Goal: Task Accomplishment & Management: Complete application form

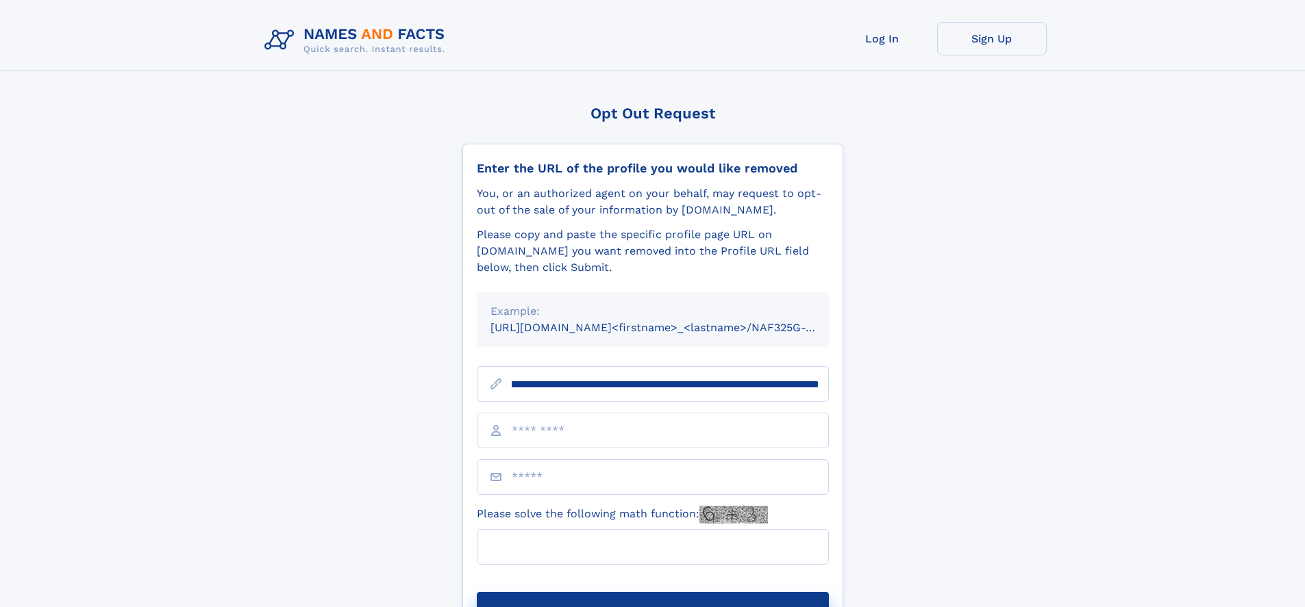
scroll to position [0, 160]
type input "**********"
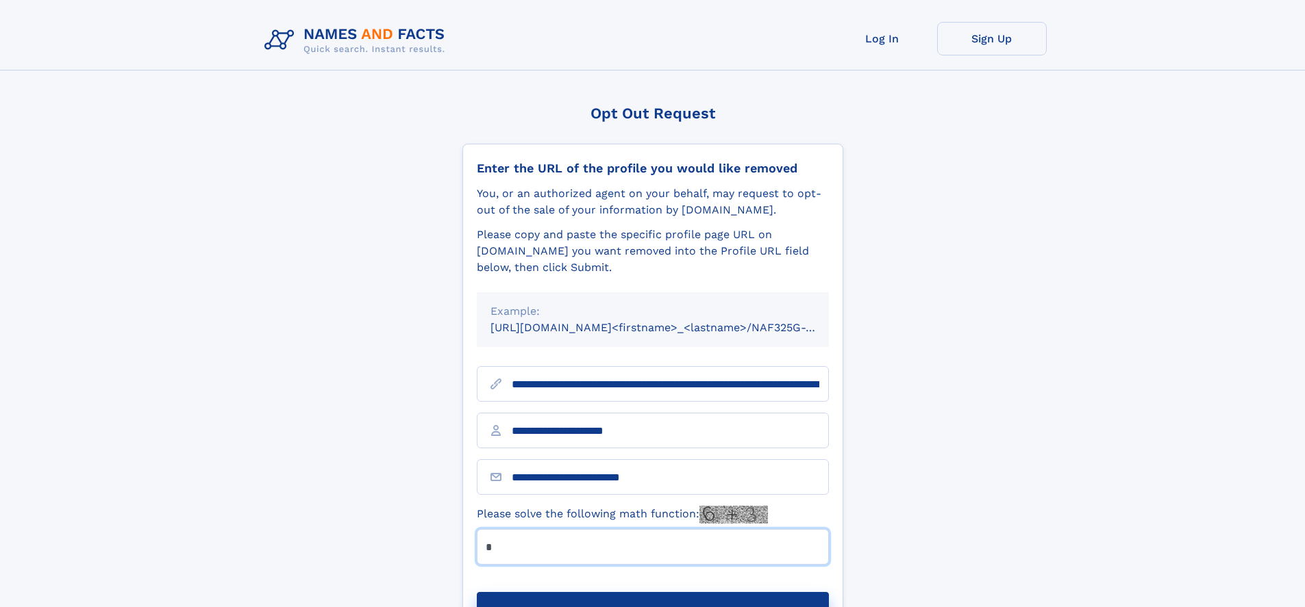
type input "*"
click at [652, 592] on button "Submit Opt Out Request" at bounding box center [653, 614] width 352 height 44
